Goal: Information Seeking & Learning: Learn about a topic

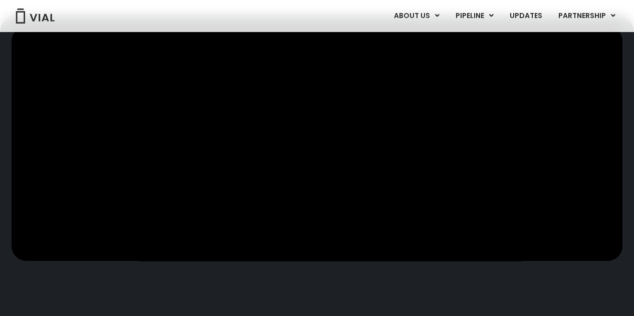
scroll to position [267, 0]
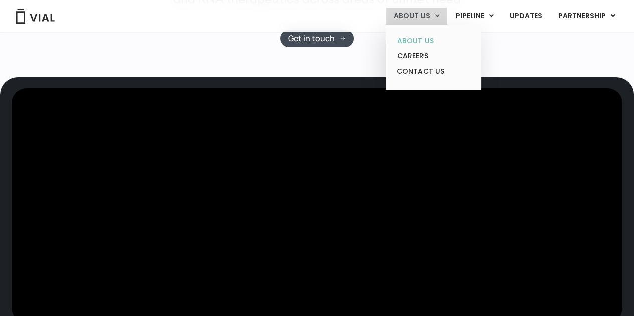
click at [427, 41] on link "ABOUT US" at bounding box center [434, 41] width 88 height 16
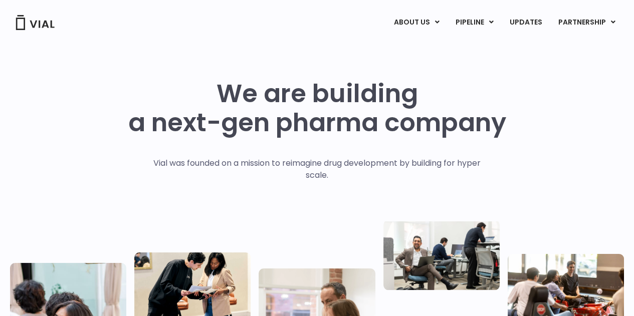
click at [569, 121] on div "We are building a next-gen pharma company Vial was founded on a mission to reim…" at bounding box center [317, 246] width 614 height 335
